Goal: Check status: Check status

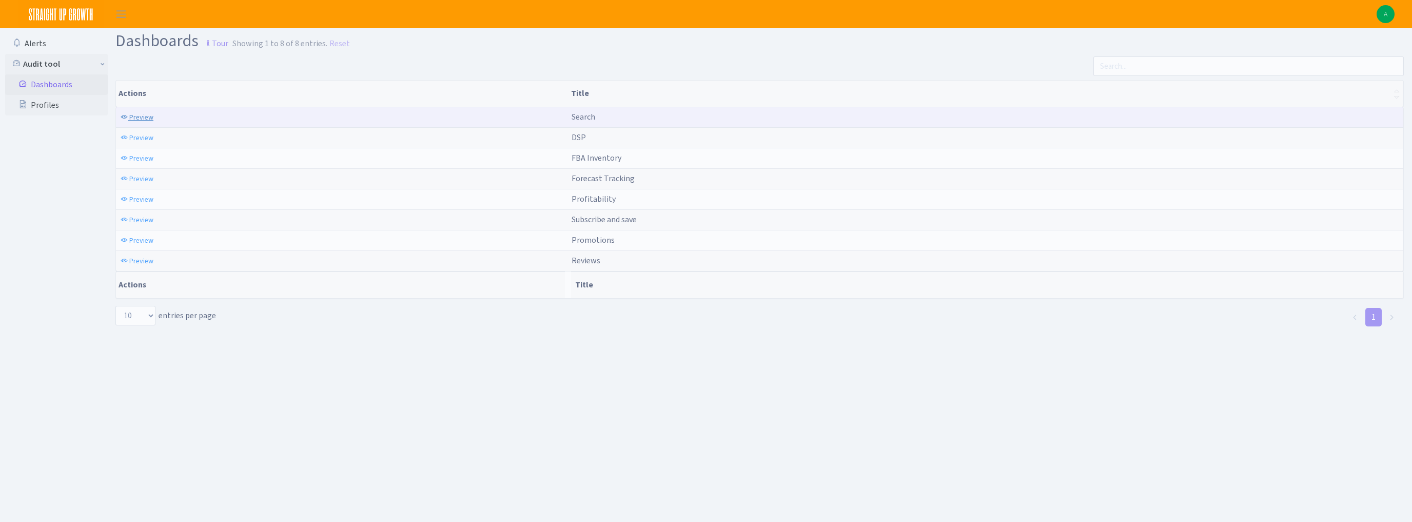
click at [141, 118] on span "Preview" at bounding box center [141, 117] width 24 height 10
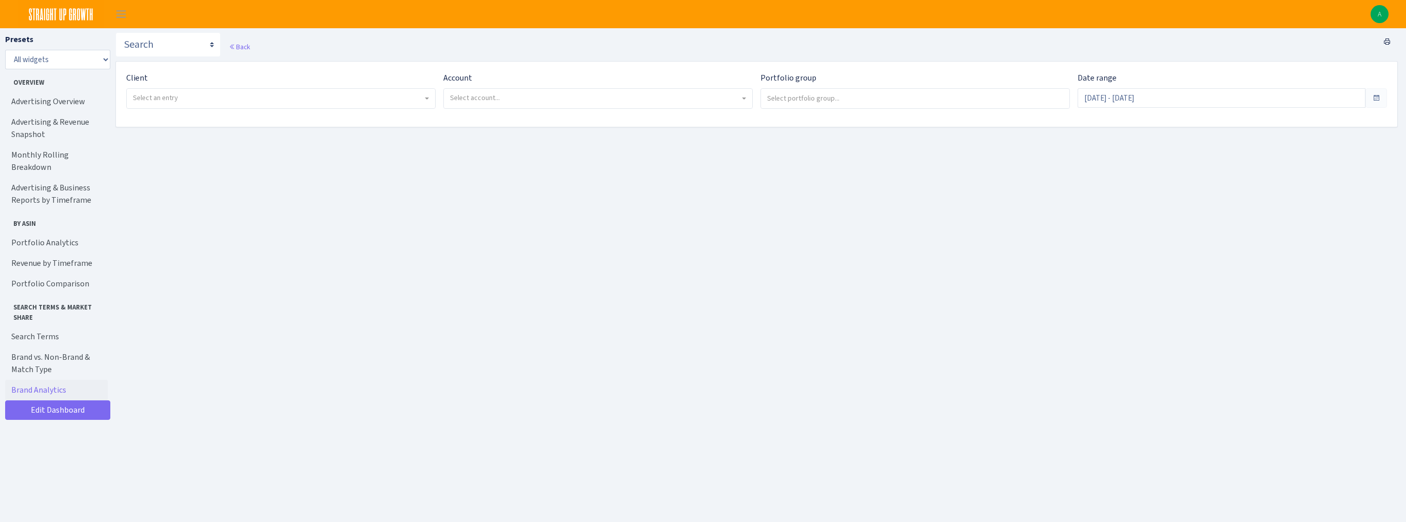
click at [168, 99] on span "Select an entry" at bounding box center [155, 98] width 45 height 10
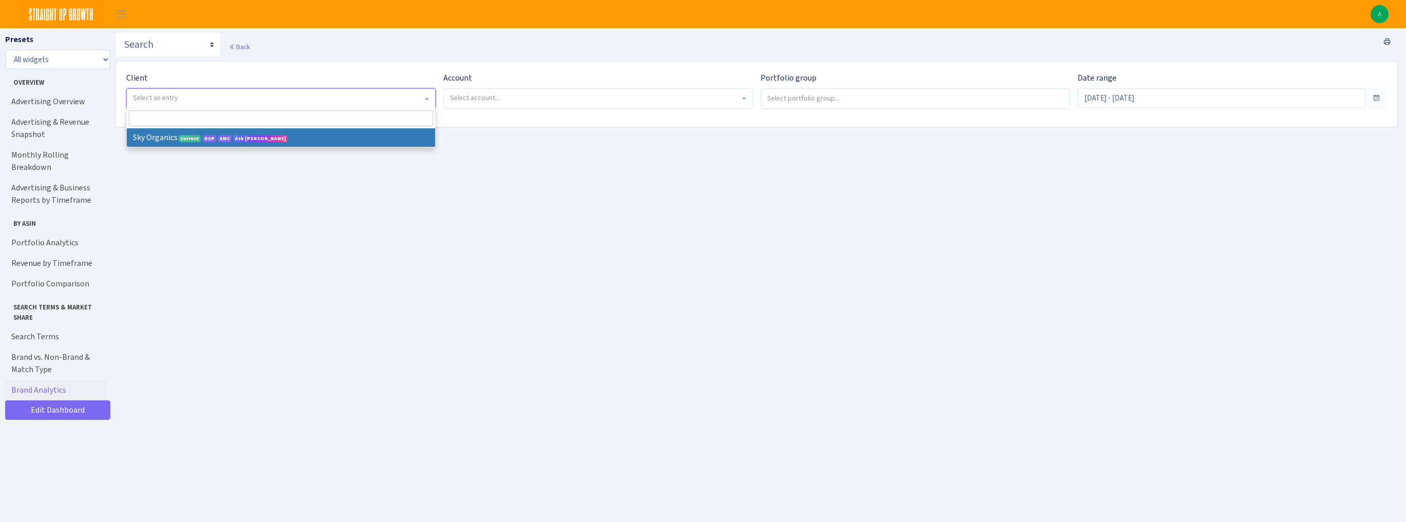
select select "328"
select select
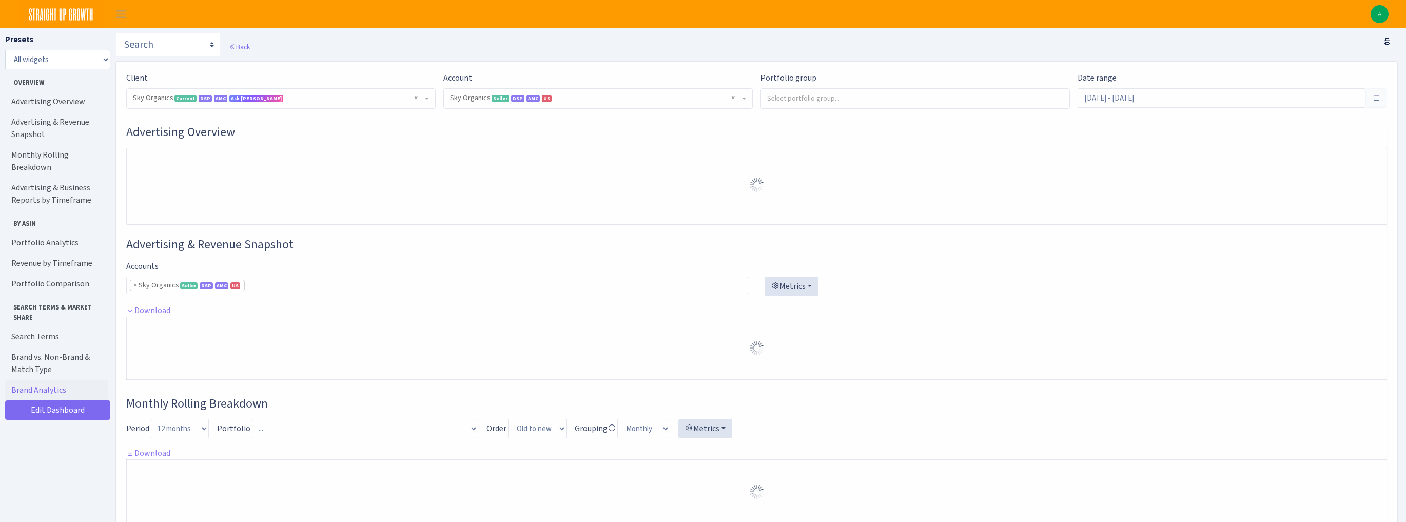
select select "3898146187075502"
click at [1096, 103] on input "Aug 30, 2025 - Sep 28, 2025" at bounding box center [1222, 98] width 288 height 20
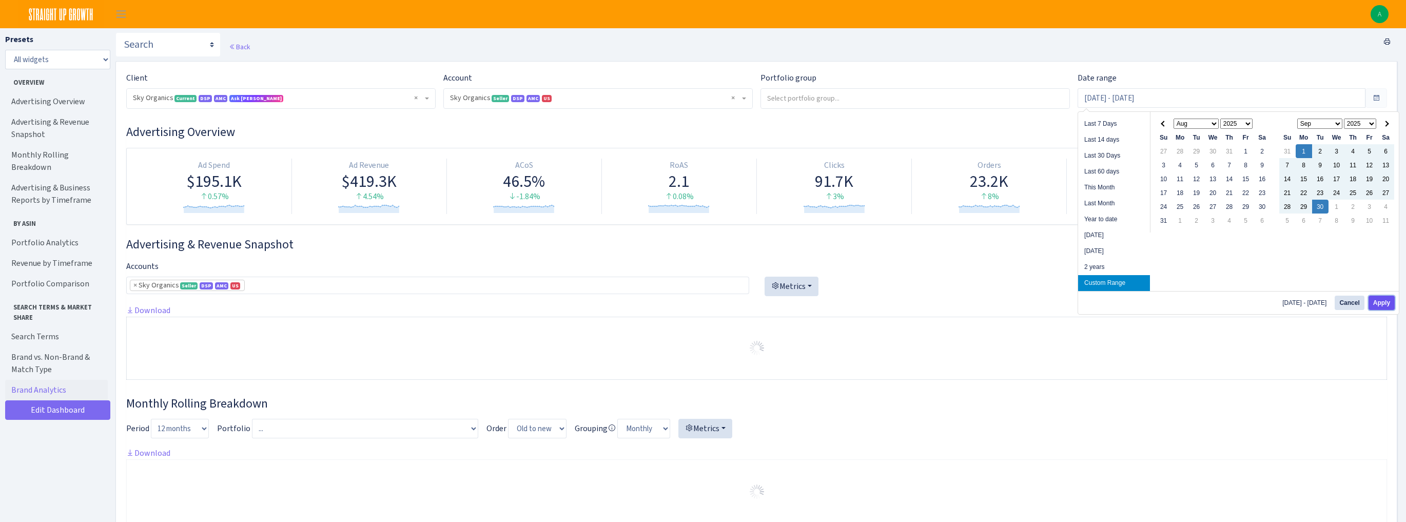
click at [1377, 300] on button "Apply" at bounding box center [1382, 303] width 26 height 14
type input "Sep 1, 2025 - Sep 30, 2025"
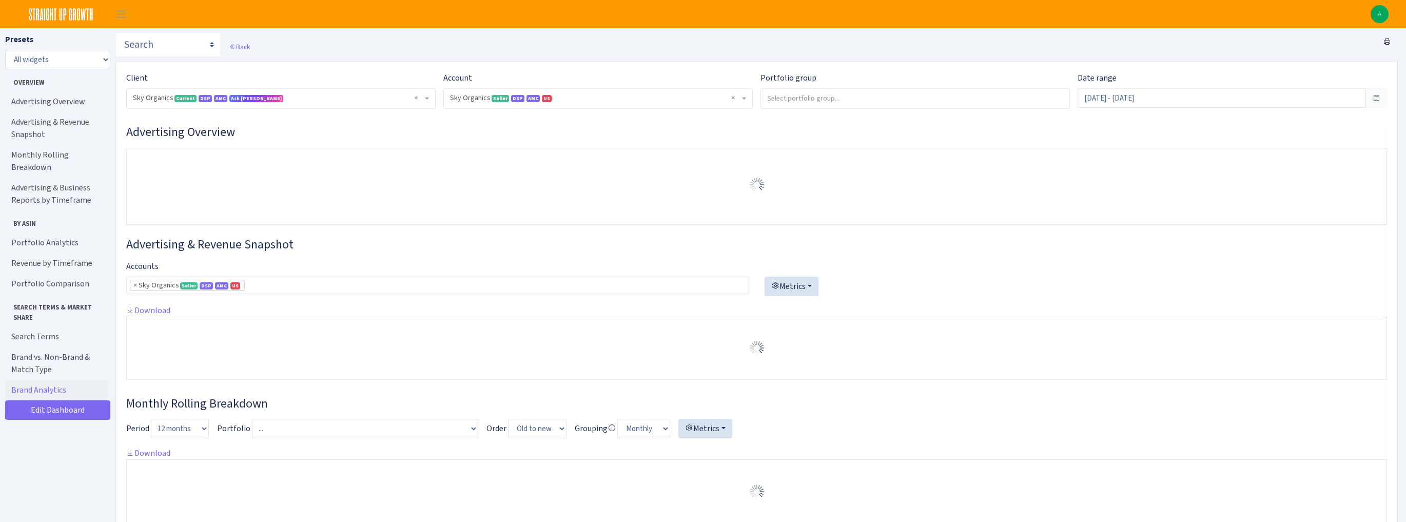
select select "[CREDIT_CARD_NUMBER]"
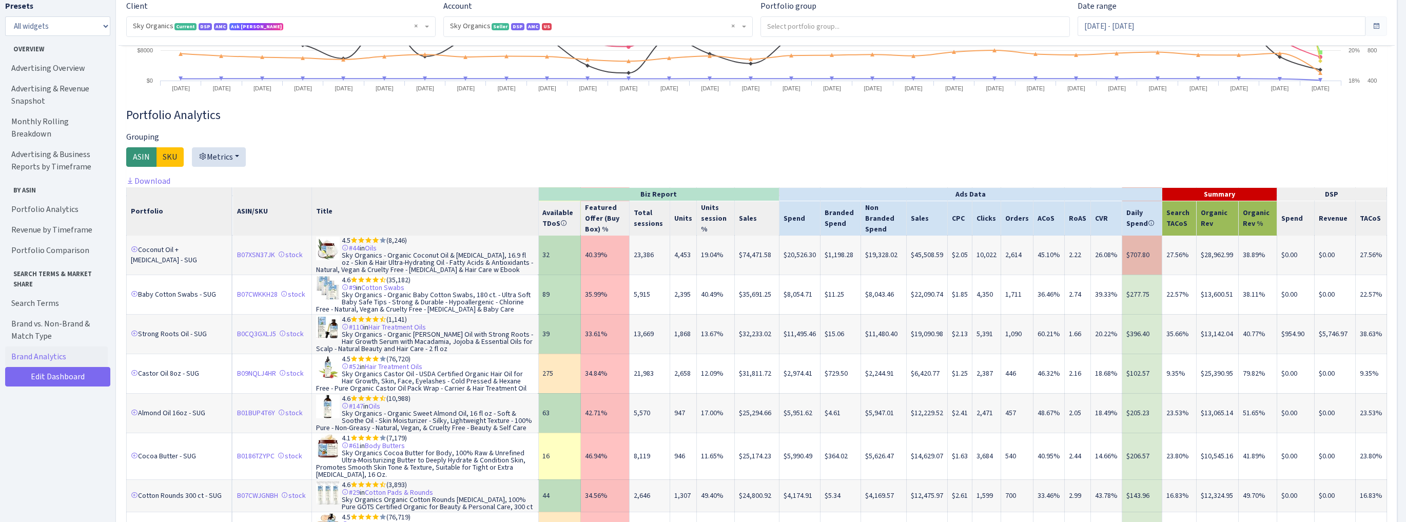
scroll to position [123, 0]
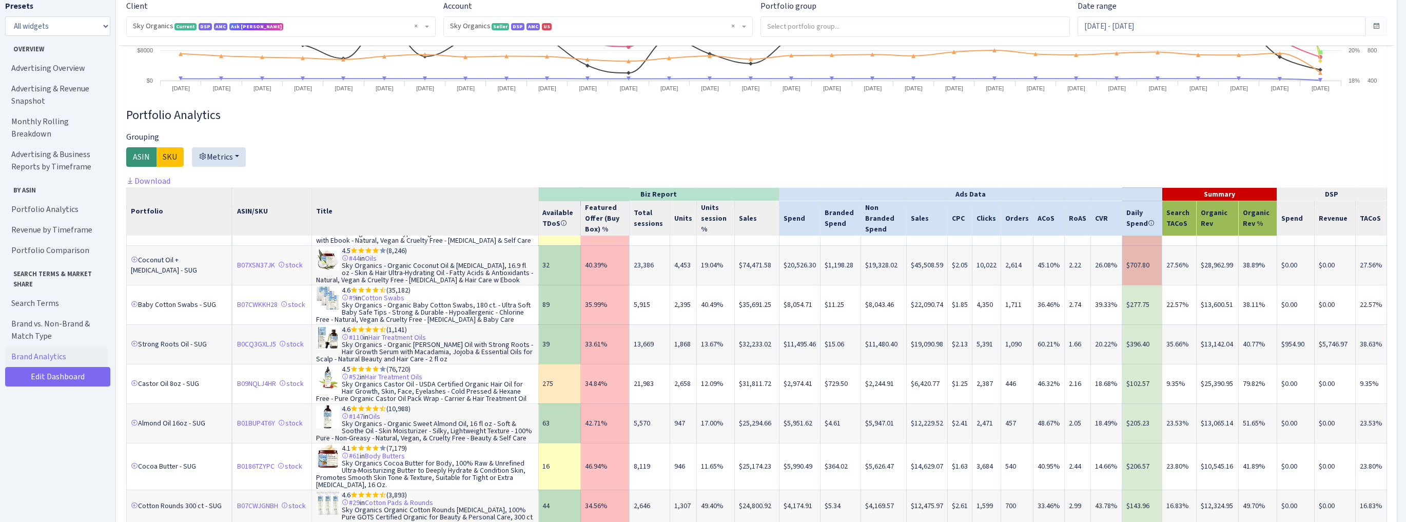
click at [1364, 213] on th "TACoS" at bounding box center [1370, 218] width 31 height 35
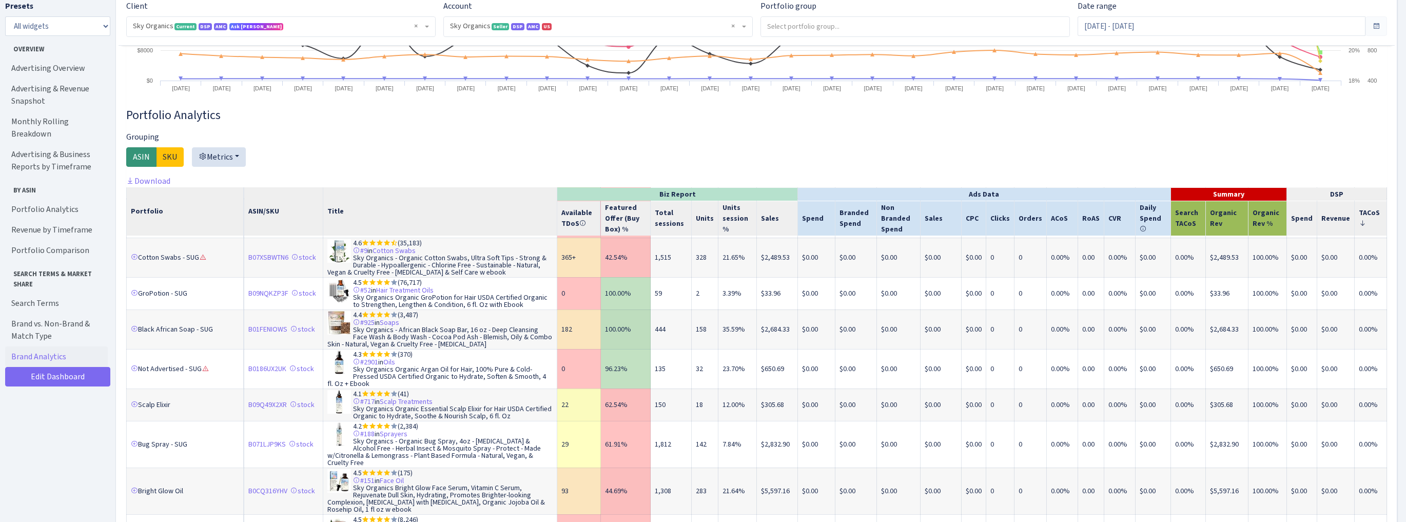
click at [1359, 220] on icon at bounding box center [1362, 223] width 7 height 7
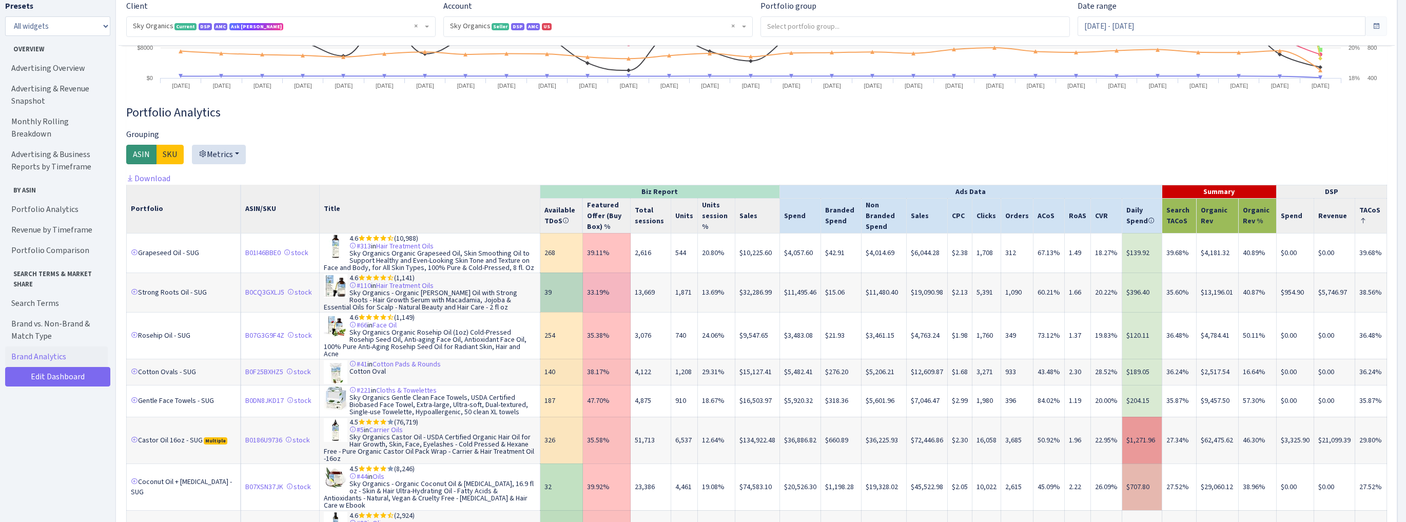
scroll to position [1478, 0]
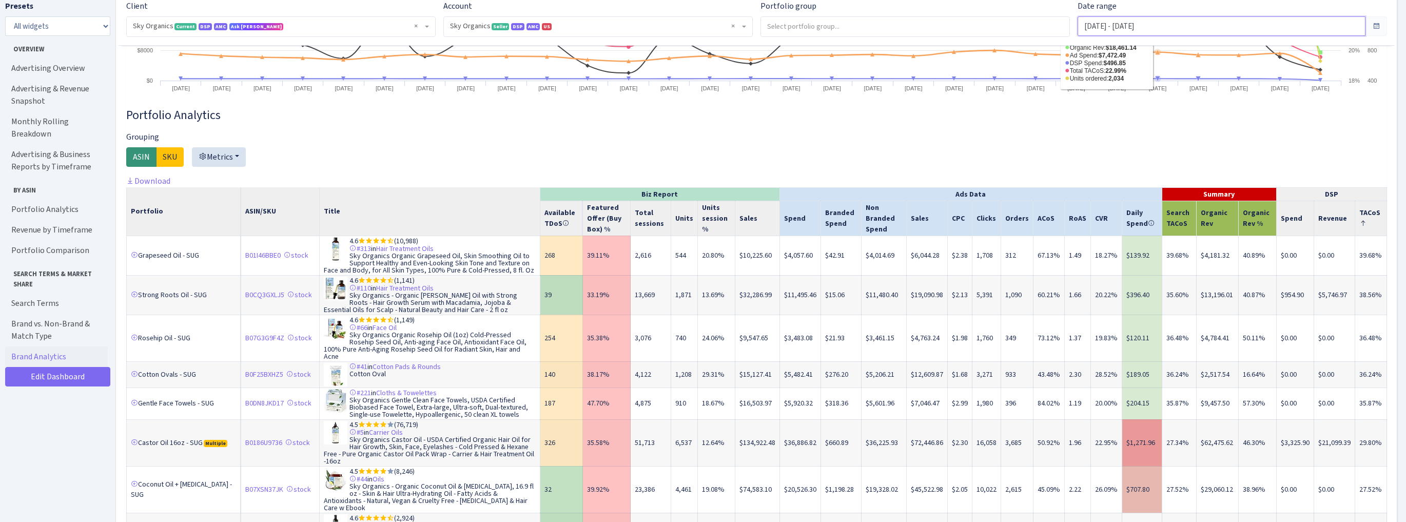
click at [1131, 20] on input "Sep 1, 2025 - Sep 30, 2025" at bounding box center [1222, 26] width 288 height 20
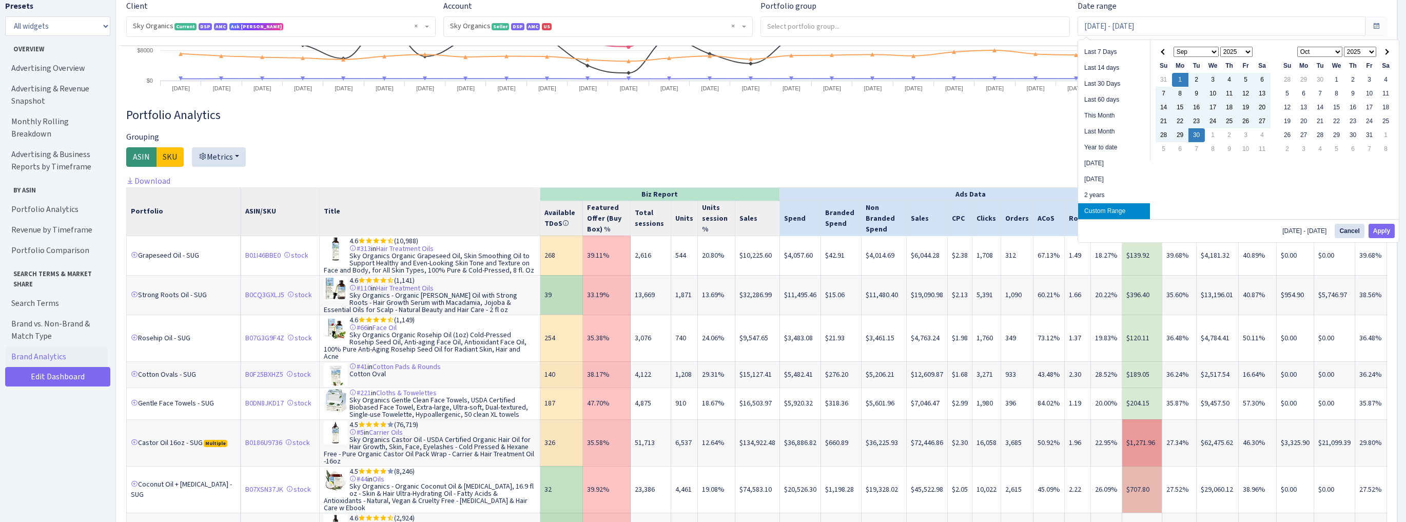
drag, startPoint x: 1235, startPoint y: 138, endPoint x: 1231, endPoint y: 155, distance: 18.1
click at [1382, 231] on button "Apply" at bounding box center [1382, 231] width 26 height 14
type input "[DATE] - [DATE]"
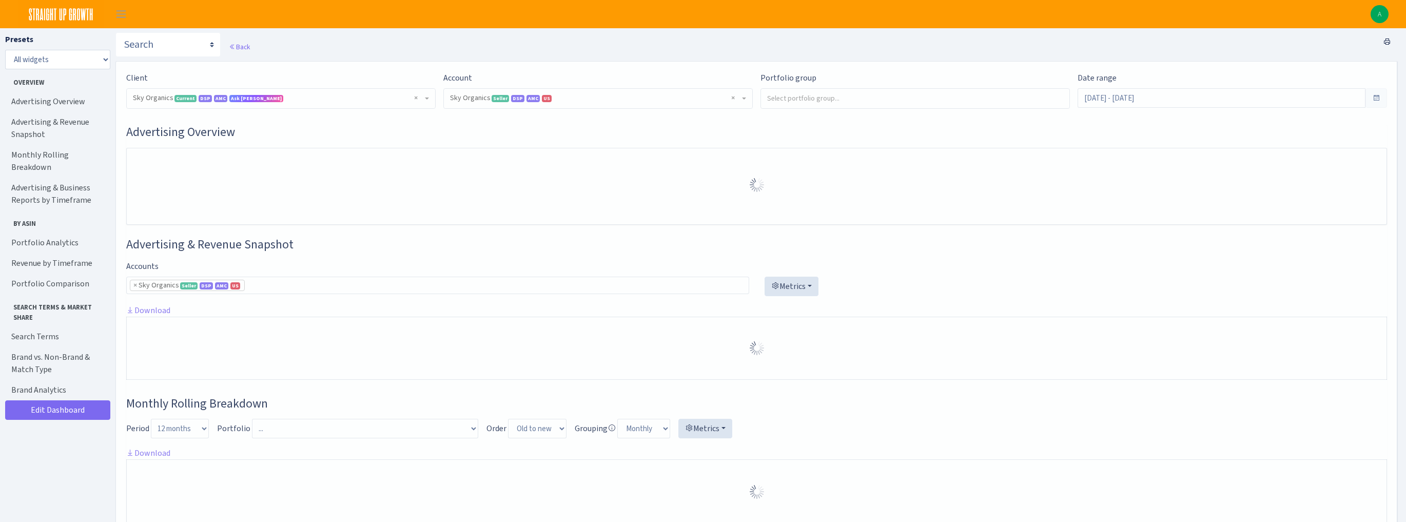
select select "[CREDIT_CARD_NUMBER]"
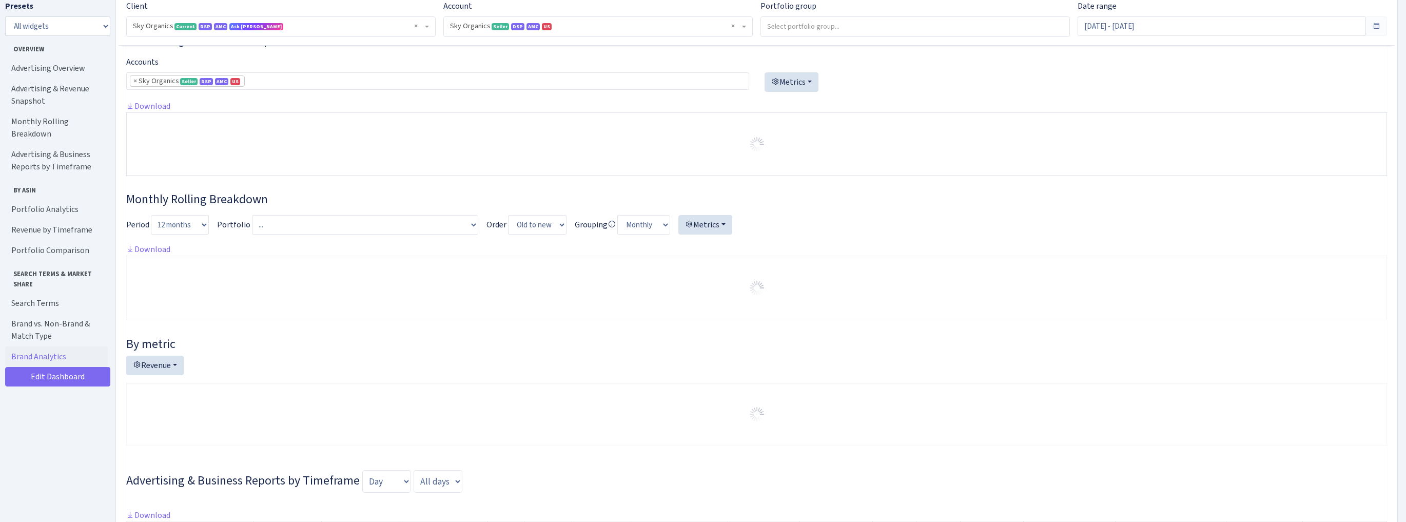
scroll to position [205, 0]
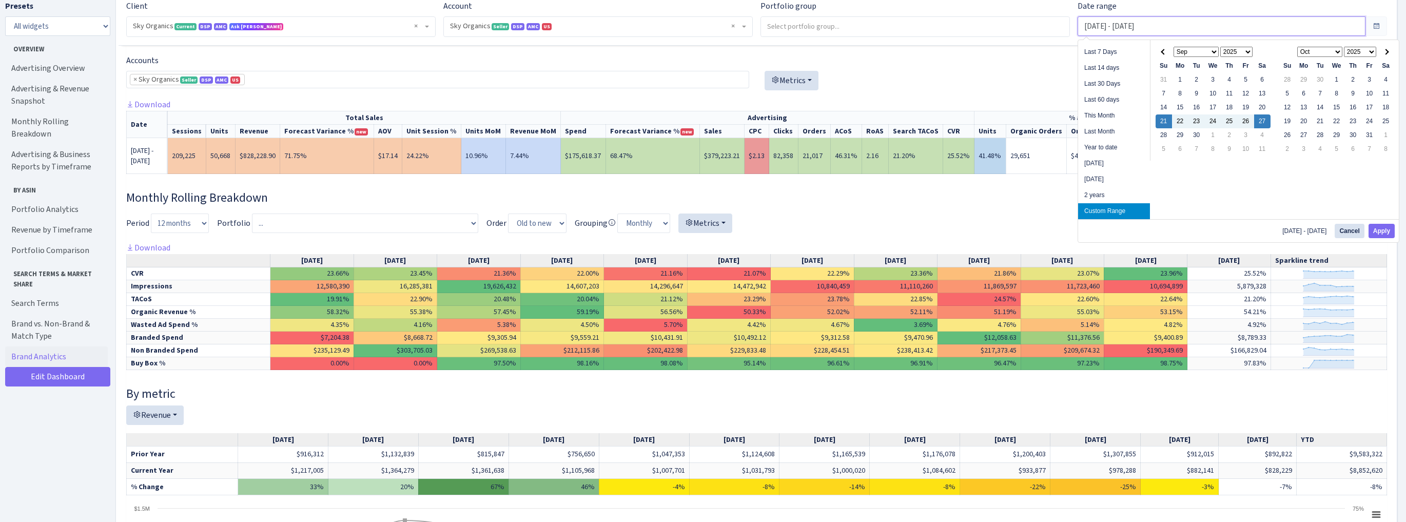
click at [1111, 27] on input "[DATE] - [DATE]" at bounding box center [1222, 26] width 288 height 20
click at [996, 209] on div "Monthly Rolling Breakdown Period 3 months 6 months Year to date 12 months 15 mo…" at bounding box center [756, 449] width 1261 height 518
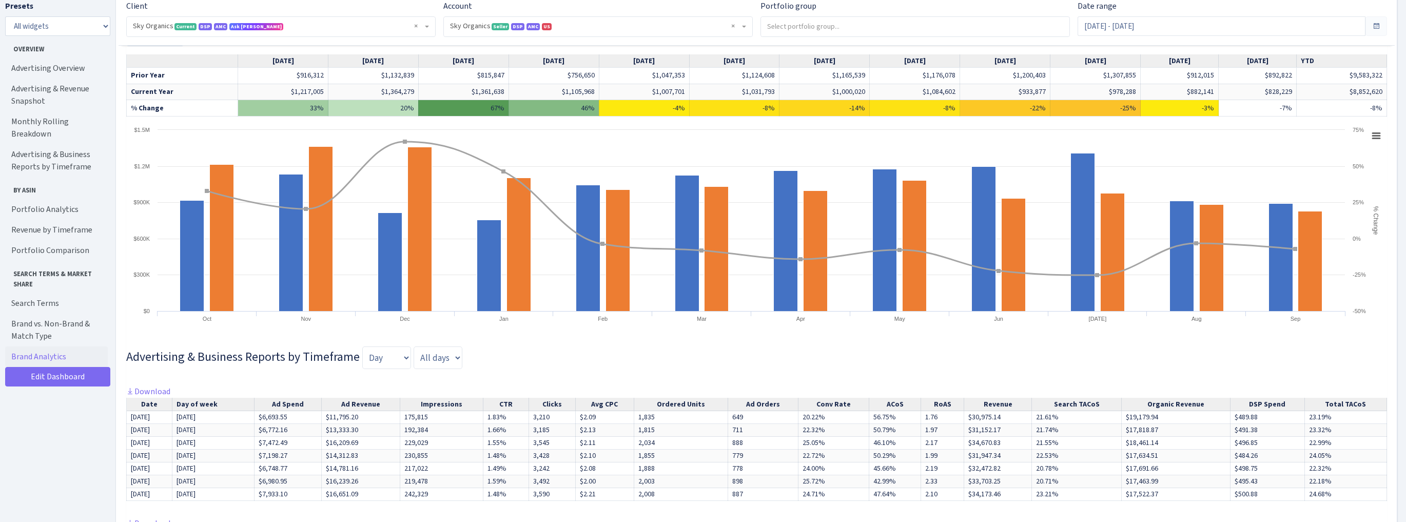
scroll to position [698, 0]
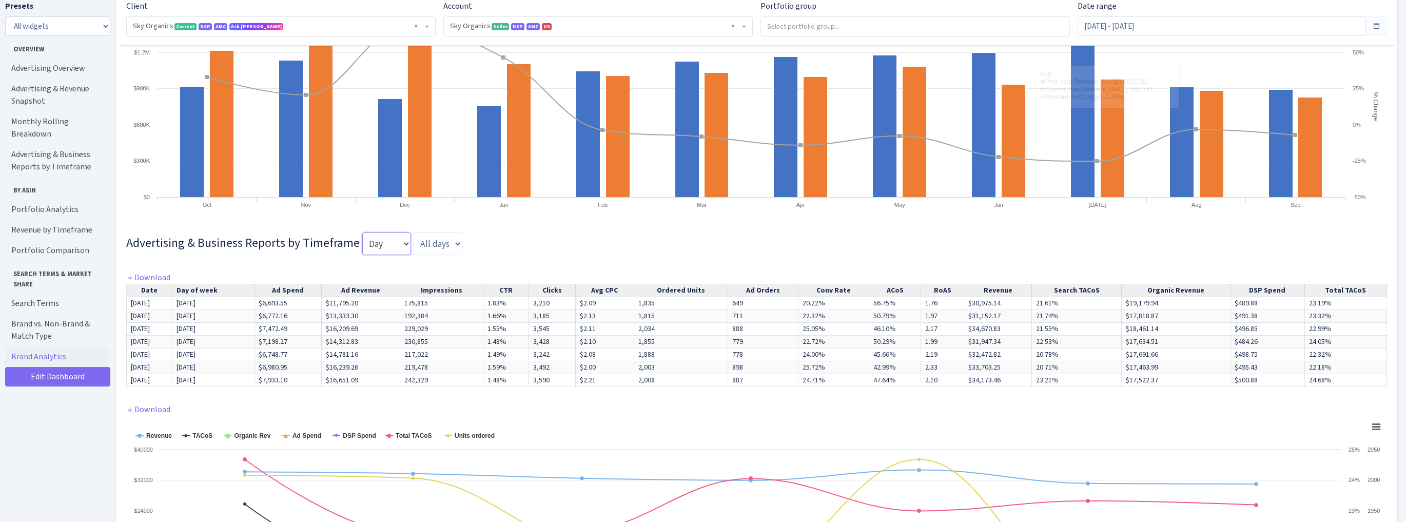
click at [373, 243] on select "Day Week Month Quarter" at bounding box center [386, 243] width 49 height 23
select select "week"
click at [362, 232] on select "Day Week Month Quarter" at bounding box center [386, 243] width 49 height 23
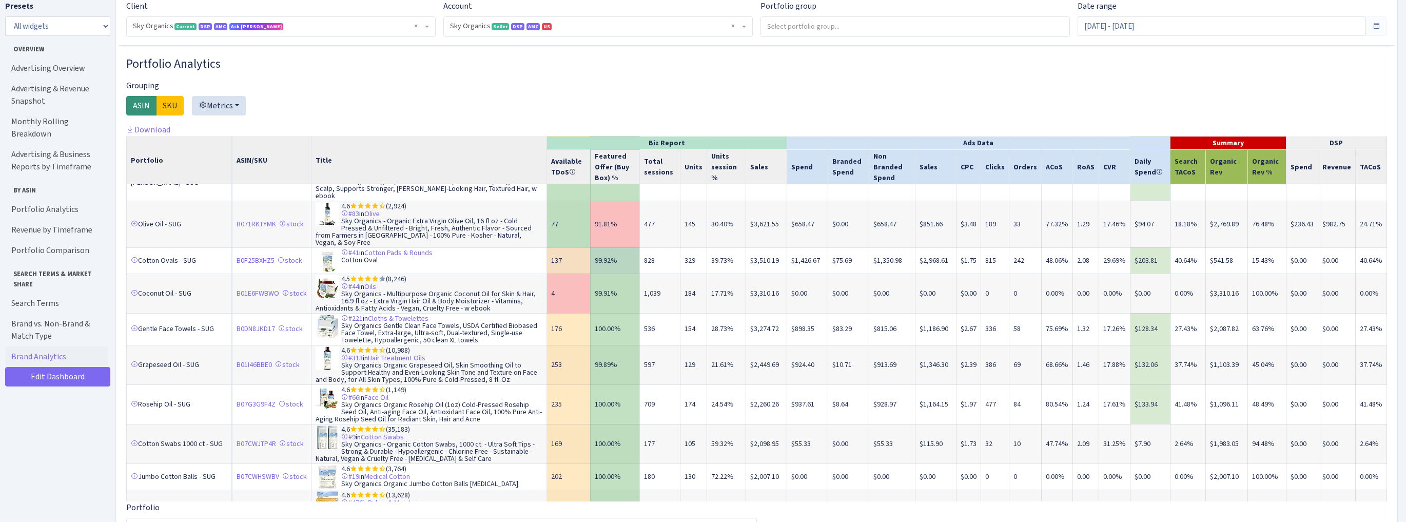
scroll to position [616, 0]
